Goal: Information Seeking & Learning: Learn about a topic

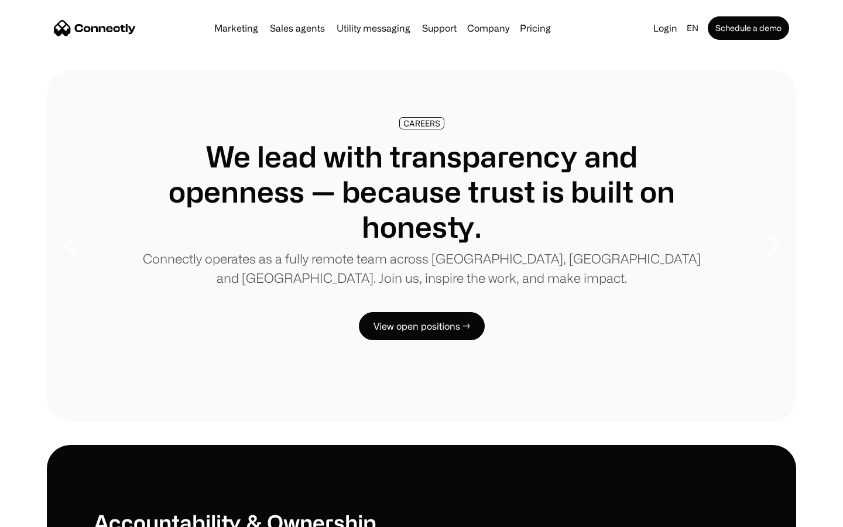
scroll to position [3573, 0]
